Goal: Transaction & Acquisition: Purchase product/service

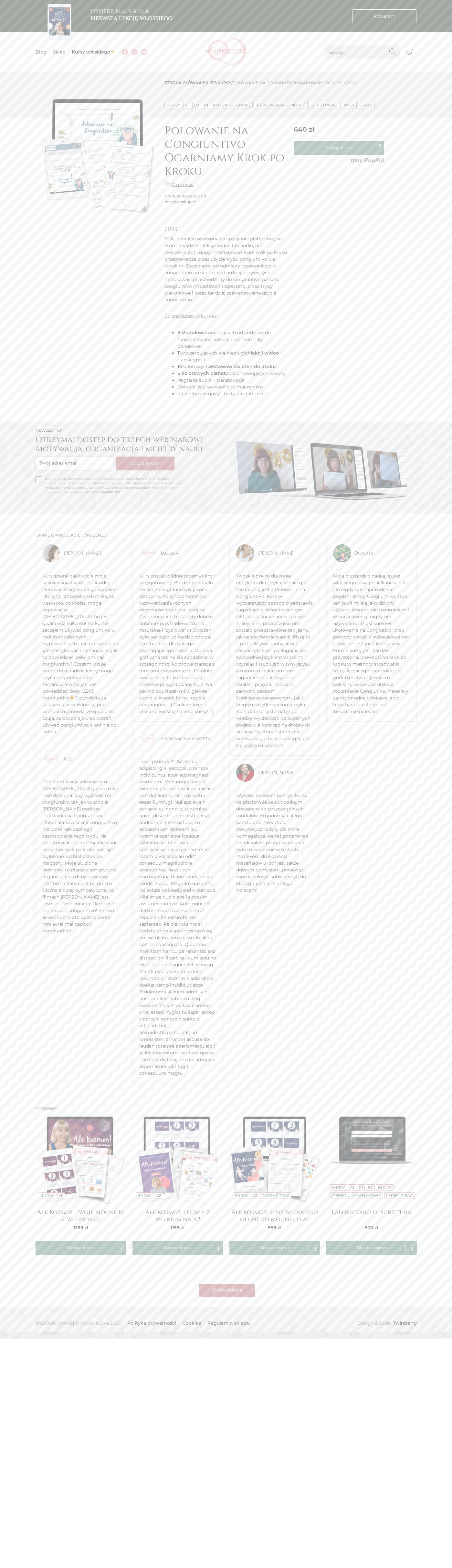
click at [205, 105] on link "B1" at bounding box center [205, 105] width 4 height 5
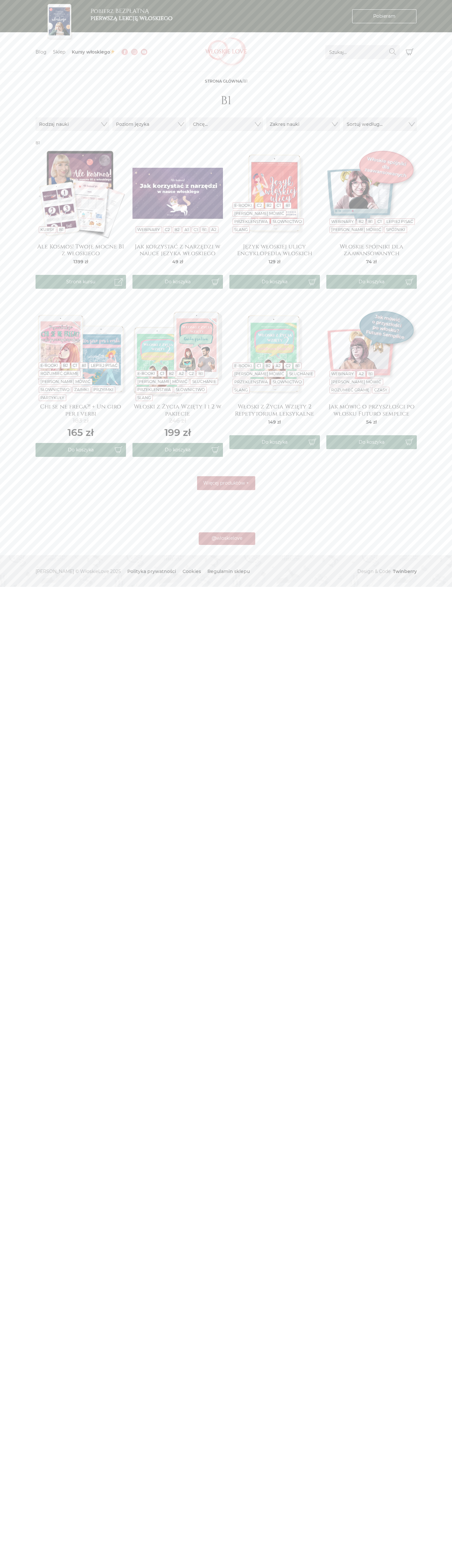
click at [272, 224] on link "Słownictwo" at bounding box center [287, 222] width 29 height 5
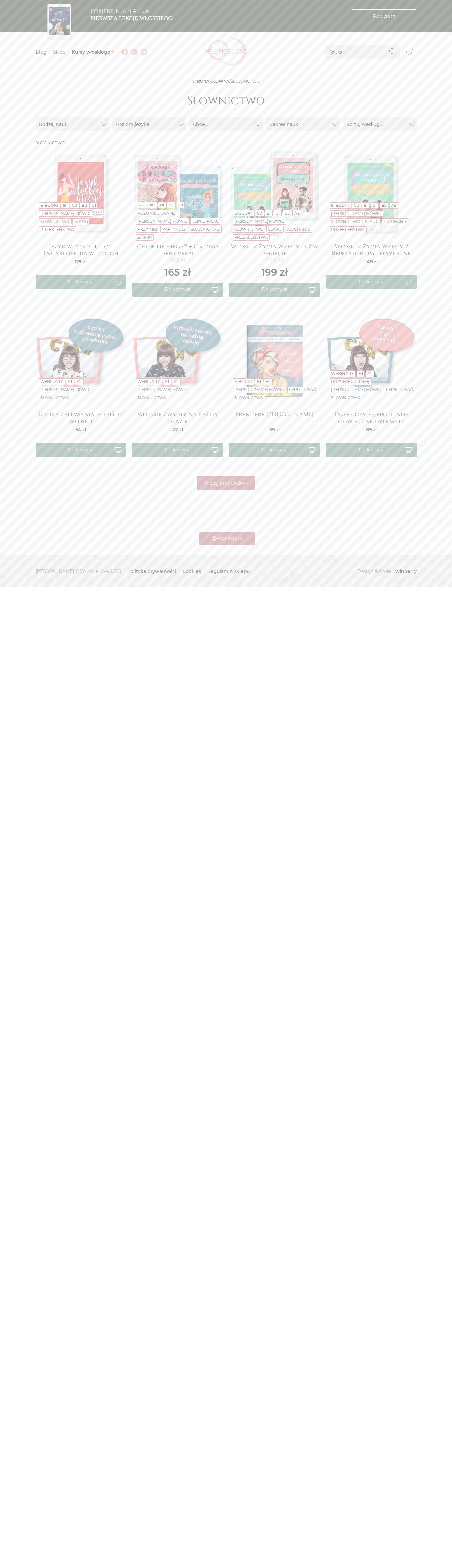
click at [49, 208] on link "E-booki" at bounding box center [49, 205] width 18 height 5
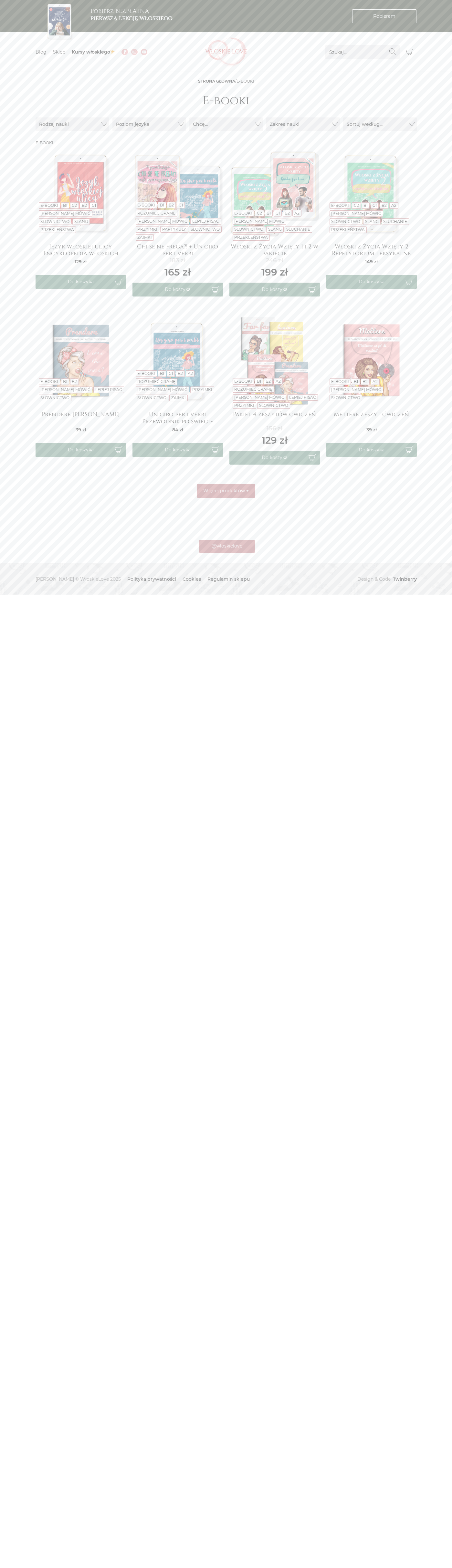
click at [157, 229] on link "Przyimki" at bounding box center [147, 229] width 20 height 5
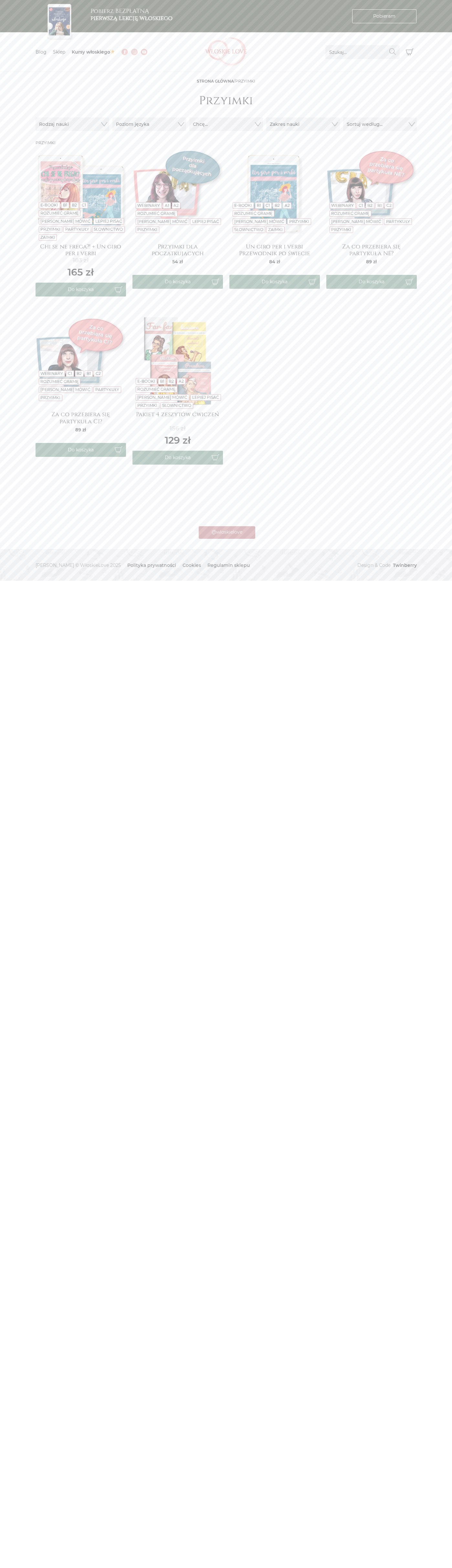
click at [370, 208] on link "B2" at bounding box center [370, 205] width 5 height 5
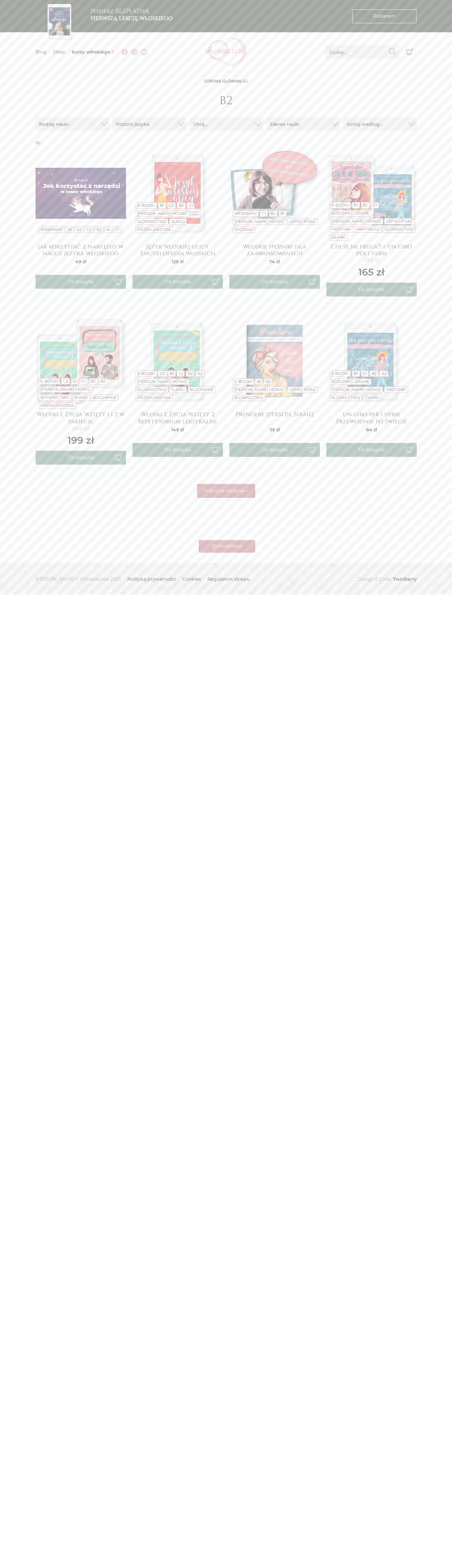
click at [181, 376] on link "C1" at bounding box center [180, 374] width 4 height 5
click at [94, 382] on link "C2" at bounding box center [94, 381] width 5 height 5
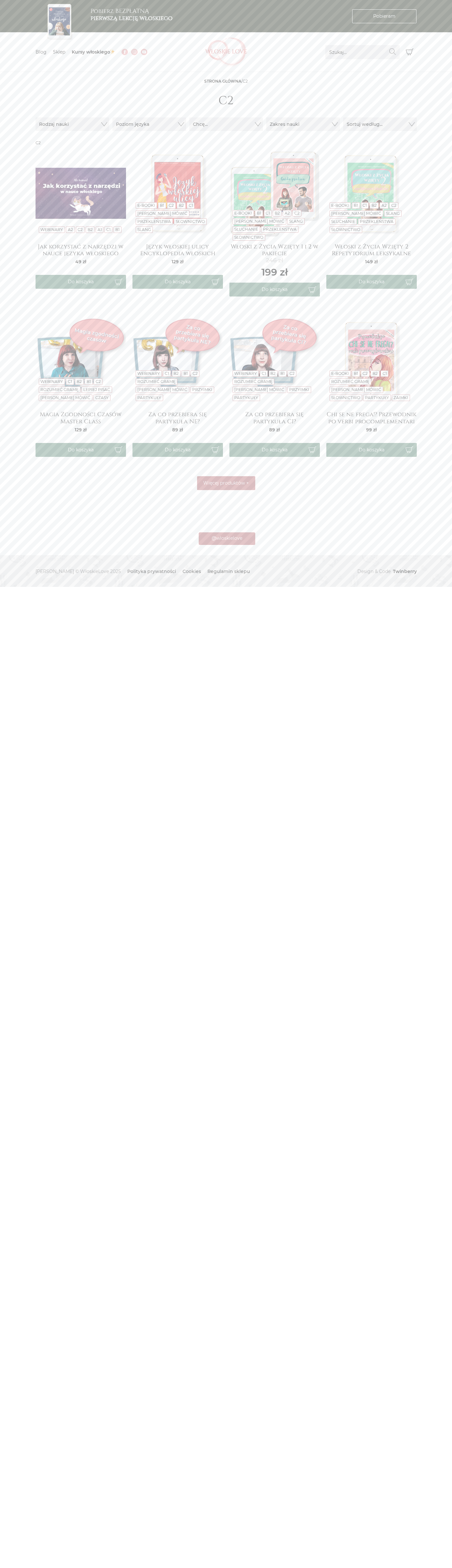
click at [273, 376] on link "B2" at bounding box center [273, 374] width 5 height 5
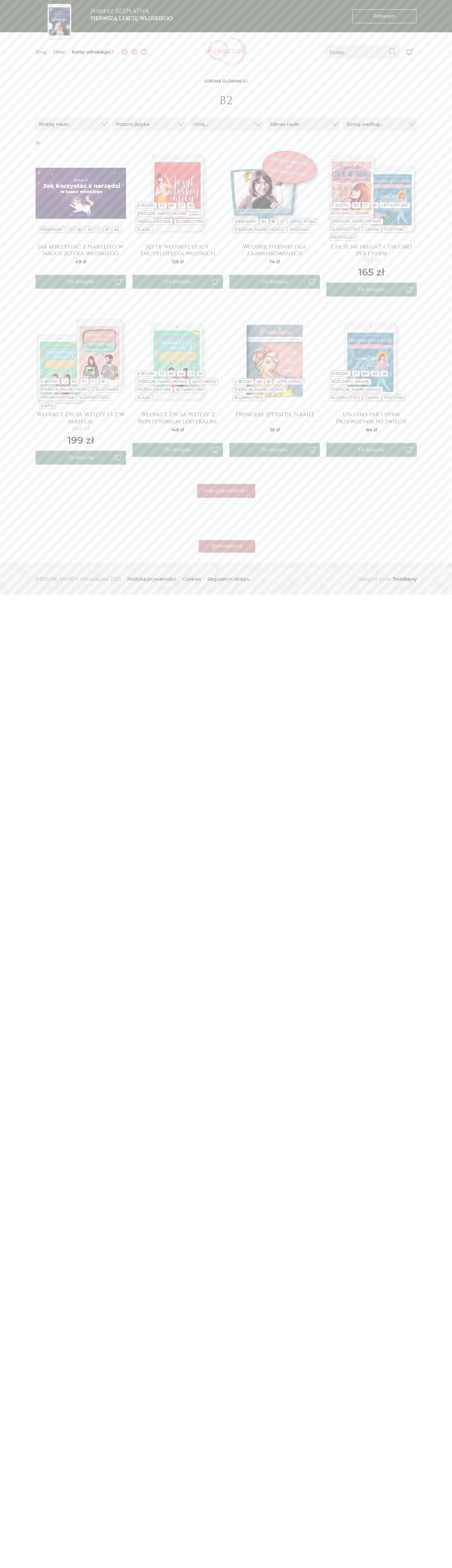
click at [365, 376] on link "B2" at bounding box center [365, 374] width 5 height 5
click at [81, 282] on button "Do koszyka" at bounding box center [80, 282] width 90 height 14
click at [409, 52] on icon "Koszyk" at bounding box center [409, 52] width 8 height 8
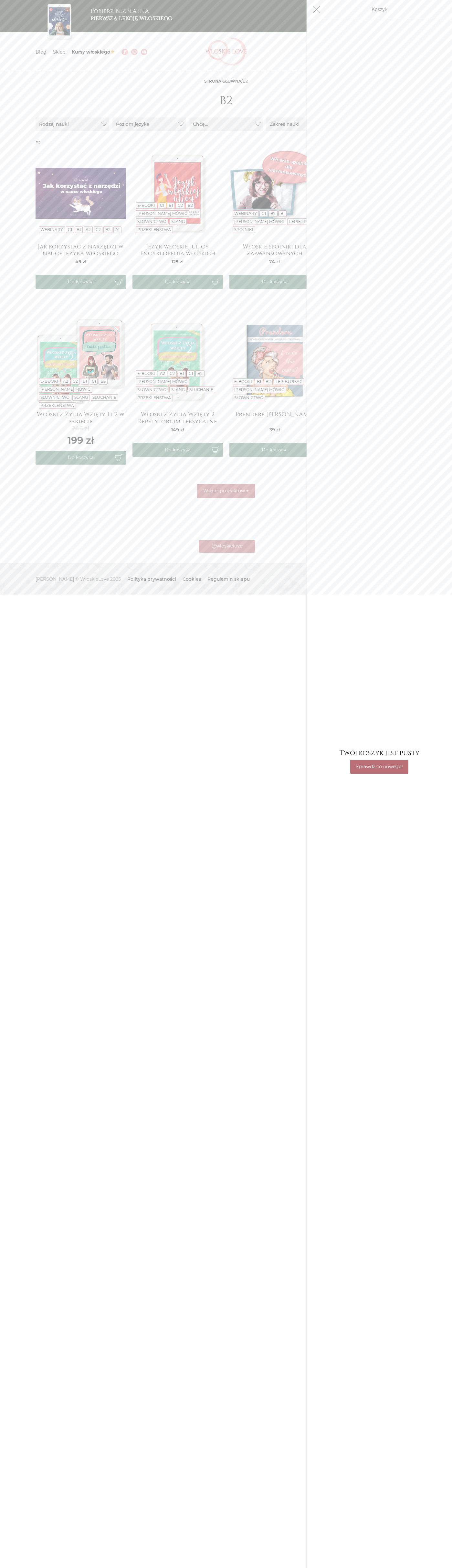
click at [404, 24] on div "Kod rabatowy* Aktywuj Posiadasz kod zniżkowy? Kliknij aby go wpisać. Cena produ…" at bounding box center [379, 789] width 146 height 1539
click at [450, 516] on div "Kod rabatowy* Aktywuj Posiadasz kod zniżkowy? Kliknij aby go wpisać. Cena produ…" at bounding box center [379, 789] width 146 height 1539
click at [171, 595] on html "Pobierz BEZPŁATNĄ pierwszą lekcję włoskiego Pobieram Pobieram Menu Blog Sklep K…" at bounding box center [226, 297] width 452 height 595
click at [18, 595] on html "Pobierz BEZPŁATNĄ pierwszą lekcję włoskiego Pobieram Pobieram Menu Blog Sklep K…" at bounding box center [226, 297] width 452 height 595
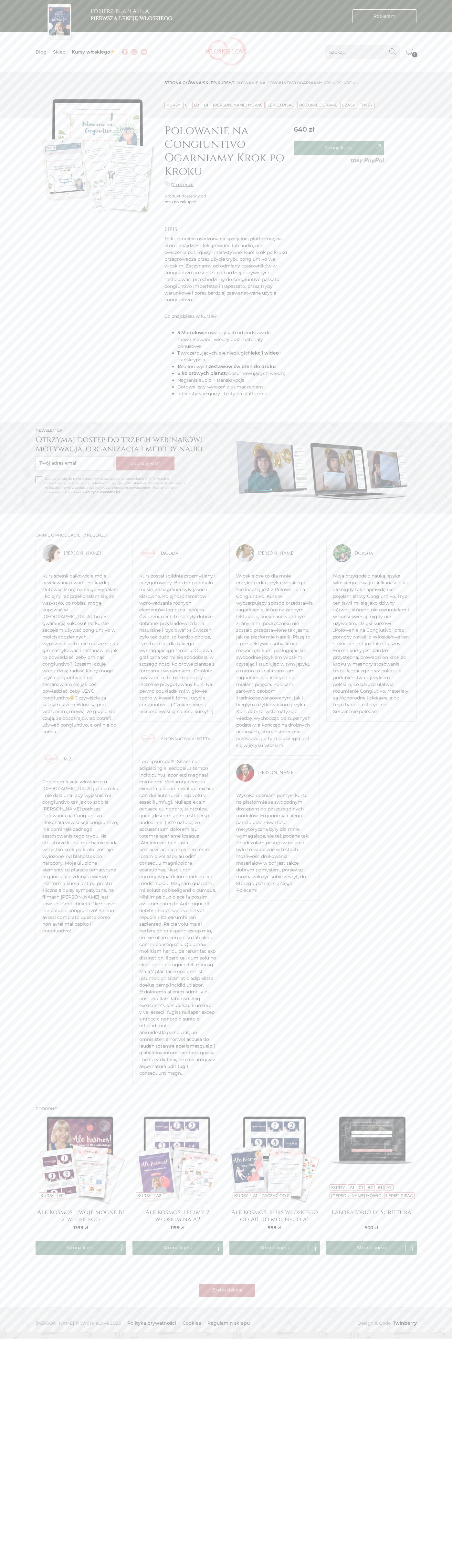
click at [409, 52] on icon "Koszyk" at bounding box center [409, 52] width 8 height 8
